Goal: Navigation & Orientation: Find specific page/section

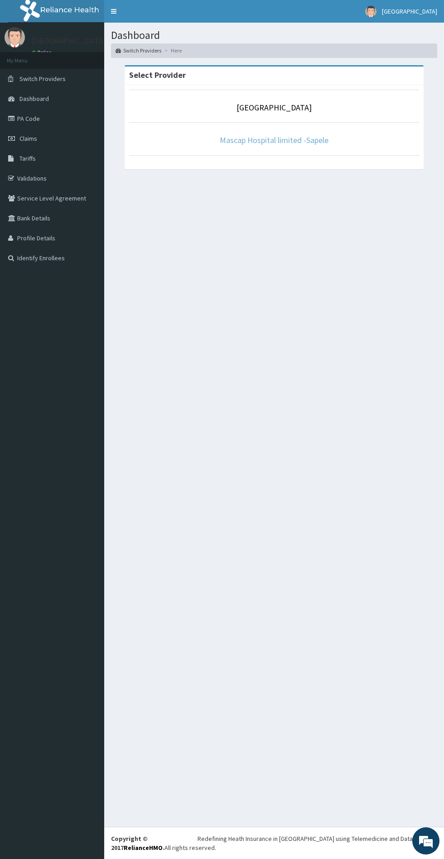
click at [321, 143] on link "Mascap Hospital limited -Sapele" at bounding box center [274, 140] width 109 height 10
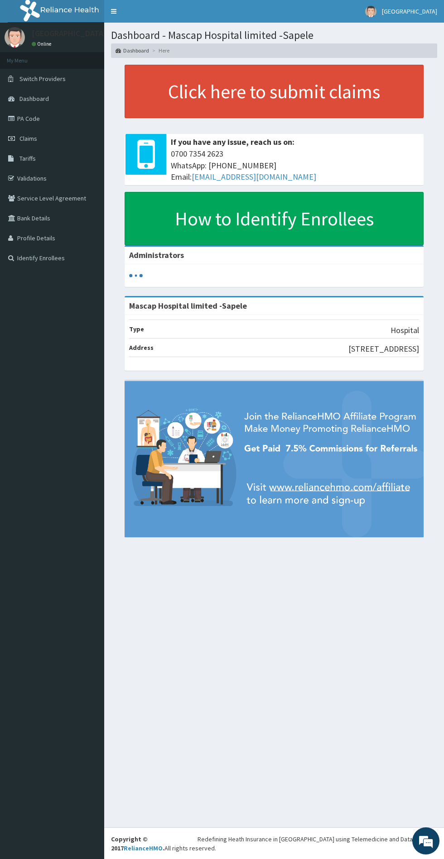
click at [35, 121] on link "PA Code" at bounding box center [52, 119] width 104 height 20
